Goal: Navigation & Orientation: Find specific page/section

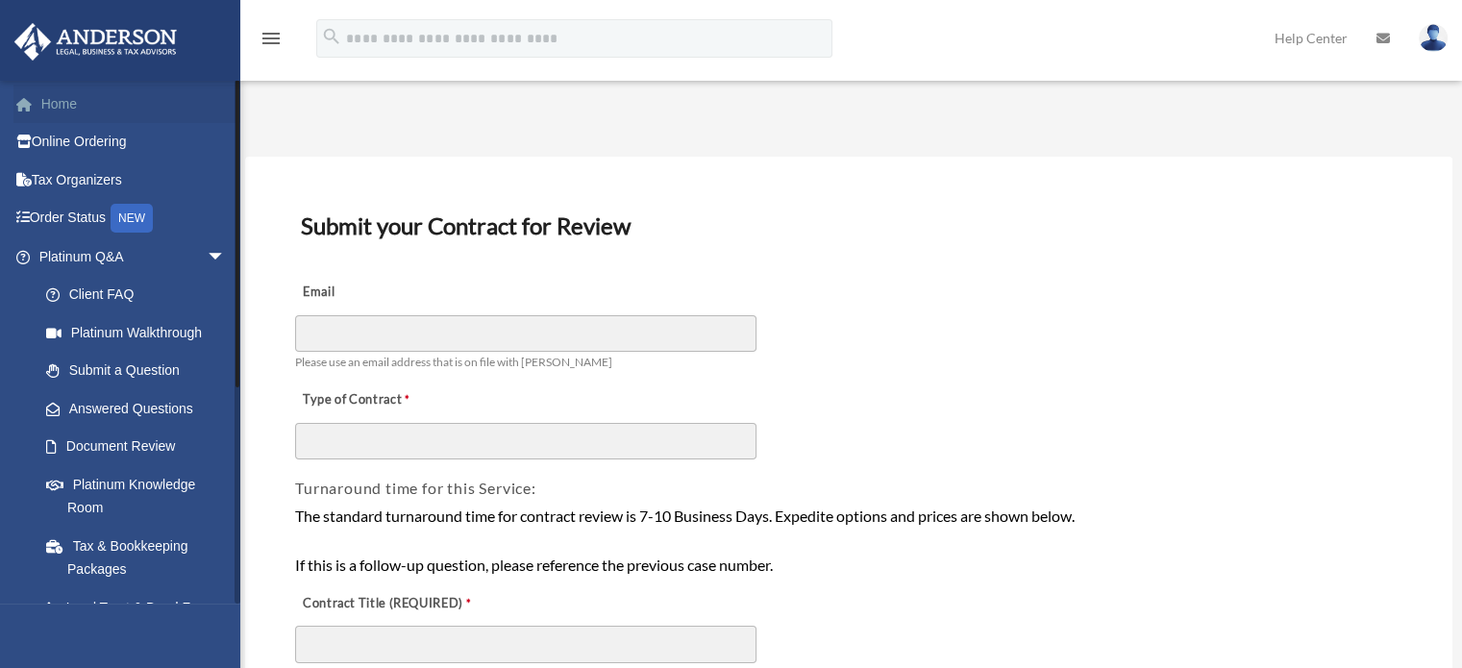
click at [145, 93] on link "Home" at bounding box center [133, 104] width 241 height 38
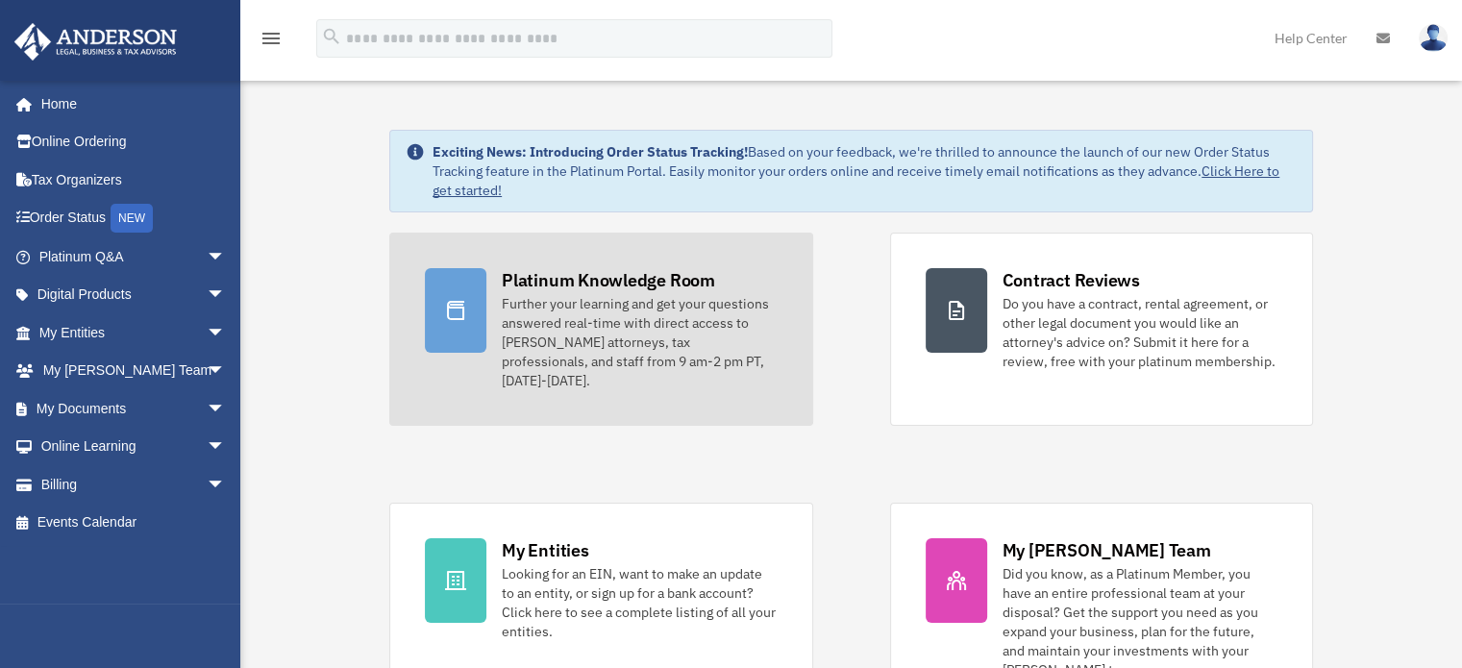
click at [620, 289] on div "Platinum Knowledge Room" at bounding box center [608, 280] width 213 height 24
